Goal: Check status: Check status

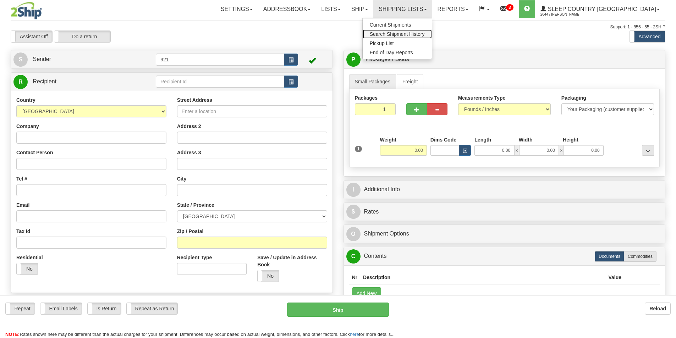
click at [425, 33] on span "Search Shipment History" at bounding box center [397, 34] width 55 height 6
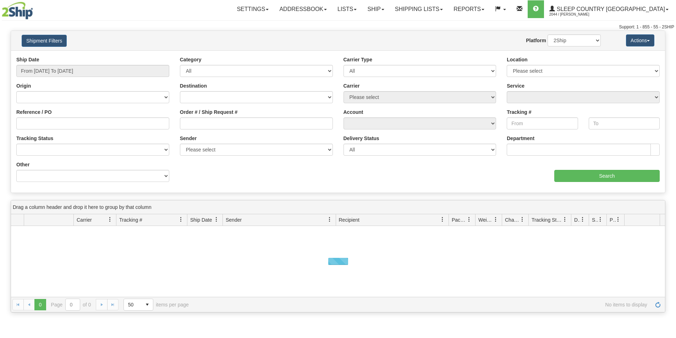
click at [55, 63] on div "Ship Date From [DATE] To [DATE]" at bounding box center [92, 66] width 153 height 21
click at [63, 71] on input "From 08/14/2025 To 08/15/2025" at bounding box center [92, 71] width 153 height 12
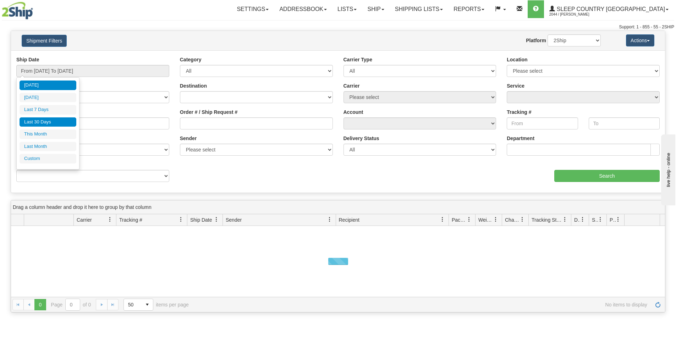
click at [52, 122] on li "Last 30 Days" at bounding box center [48, 122] width 57 height 10
type input "From 07/17/2025 To 08/15/2025"
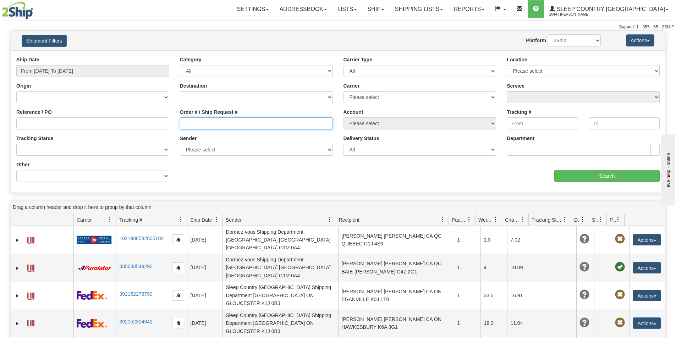
click at [188, 125] on input "Order # / Ship Request #" at bounding box center [256, 123] width 153 height 12
paste input "9000H978210"
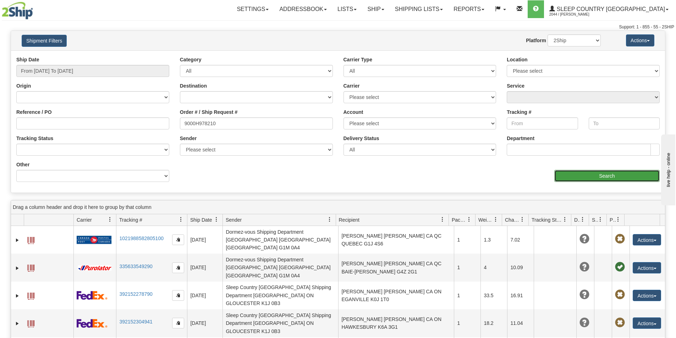
click at [616, 175] on input "Search" at bounding box center [606, 176] width 105 height 12
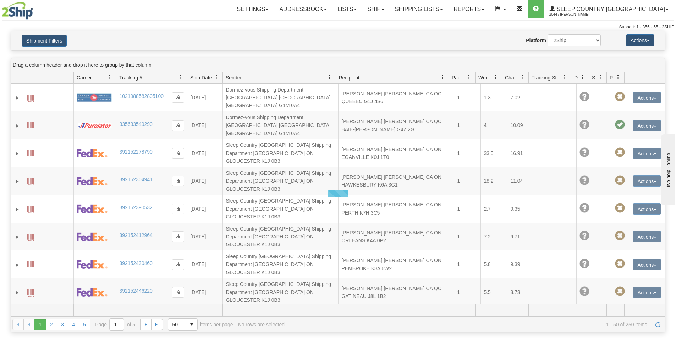
click at [122, 16] on div "Settings Shipping Preferences Fields Preferences New Addressbook Recipients" at bounding box center [397, 9] width 554 height 18
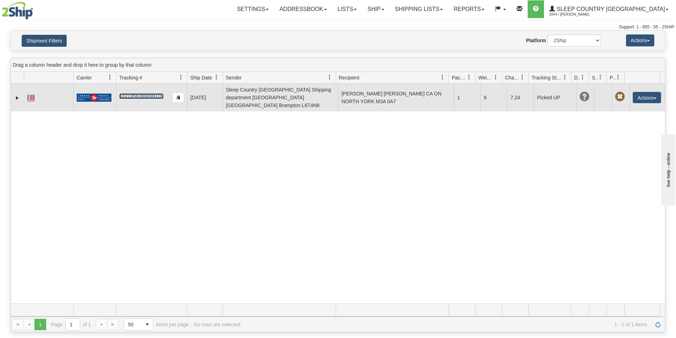
click at [148, 93] on link "1021956386898109" at bounding box center [141, 96] width 44 height 6
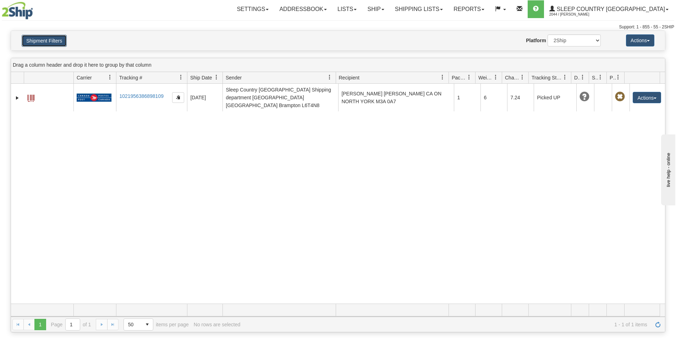
click at [42, 40] on button "Shipment Filters" at bounding box center [44, 41] width 45 height 12
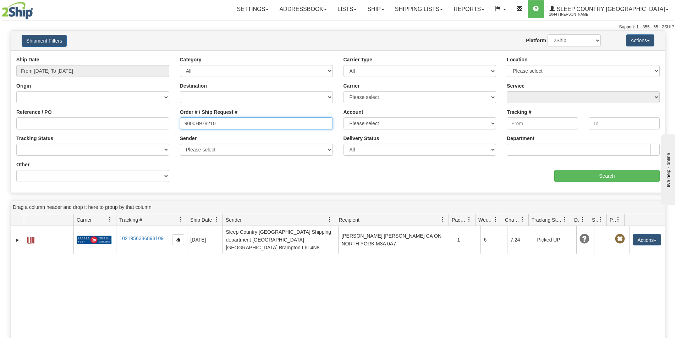
drag, startPoint x: 259, startPoint y: 121, endPoint x: 97, endPoint y: 138, distance: 163.0
click at [93, 137] on div "Ship Date From 07/17/2025 To 08/15/2025 Category All Inbound Outbound Carrier T…" at bounding box center [338, 121] width 654 height 131
paste input "81539"
type input "9000H981539"
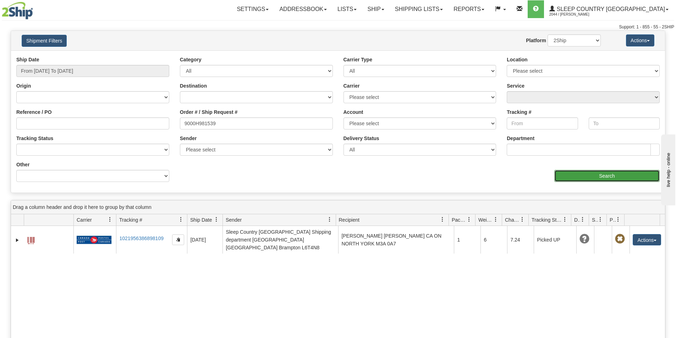
click at [584, 176] on input "Search" at bounding box center [606, 176] width 105 height 12
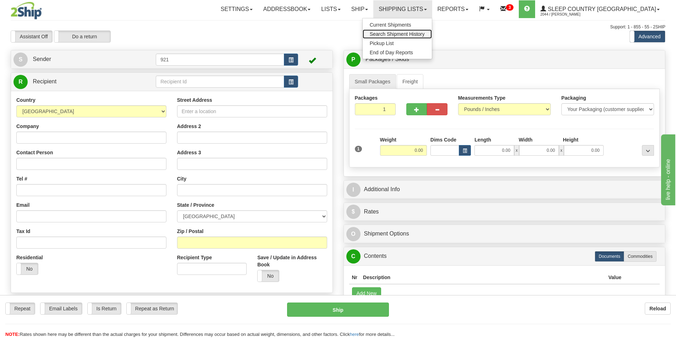
click at [422, 33] on span "Search Shipment History" at bounding box center [397, 34] width 55 height 6
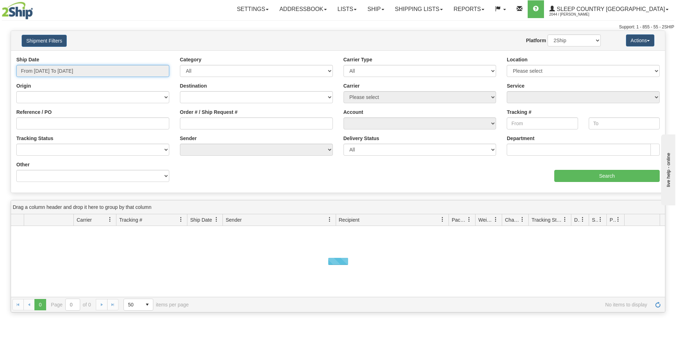
click at [61, 73] on input "From 08/14/2025 To 08/15/2025" at bounding box center [92, 71] width 153 height 12
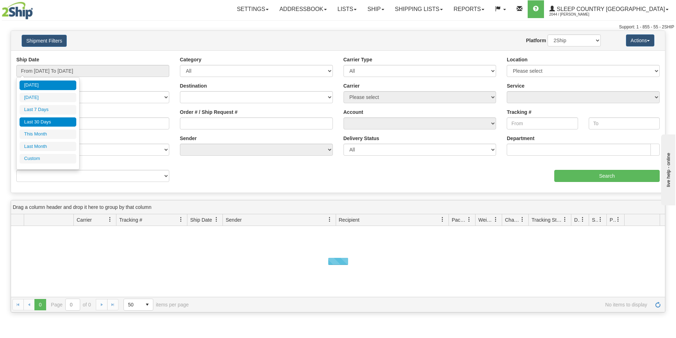
click at [54, 122] on li "Last 30 Days" at bounding box center [48, 122] width 57 height 10
type input "From 07/17/2025 To 08/15/2025"
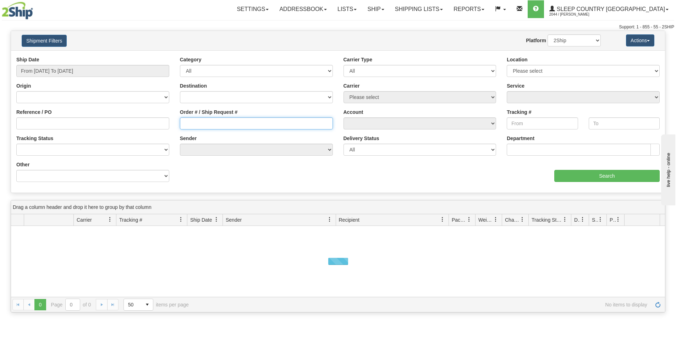
click at [211, 123] on input "Order # / Ship Request #" at bounding box center [256, 123] width 153 height 12
paste input "9000H978210"
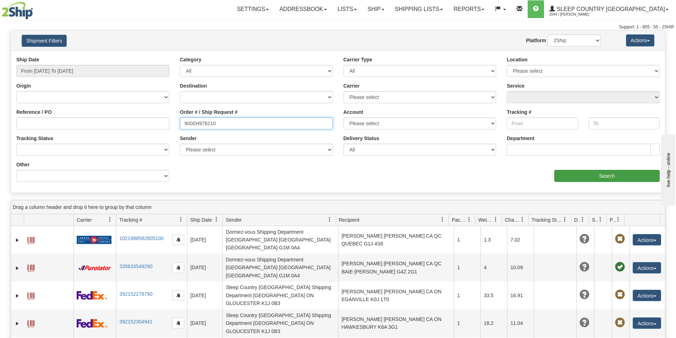
type input "9000H978210"
click at [588, 177] on input "Search" at bounding box center [606, 176] width 105 height 12
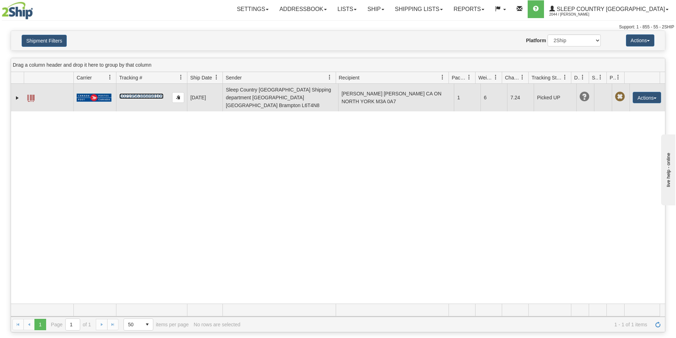
click at [154, 94] on link "1021956386898109" at bounding box center [141, 96] width 44 height 6
